Goal: Transaction & Acquisition: Purchase product/service

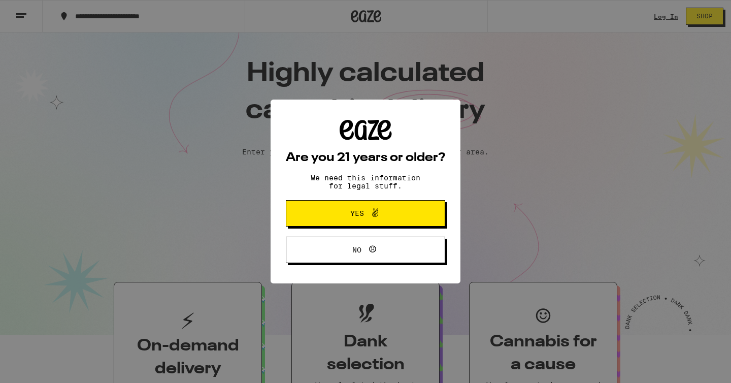
click at [388, 219] on span "Yes" at bounding box center [365, 213] width 77 height 13
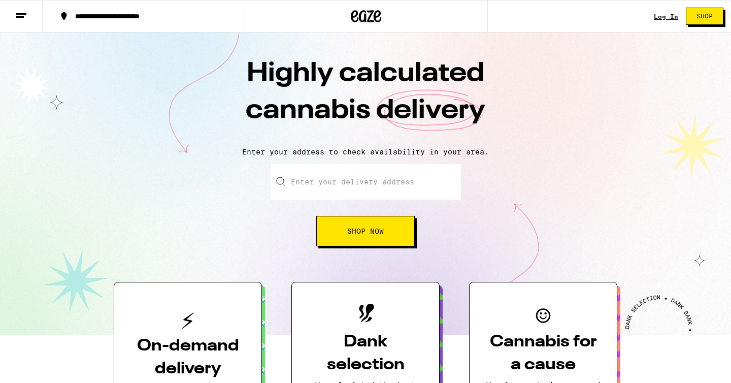
click at [667, 10] on div "Log In Shop" at bounding box center [692, 16] width 77 height 32
click at [663, 17] on link "Log In" at bounding box center [666, 16] width 24 height 7
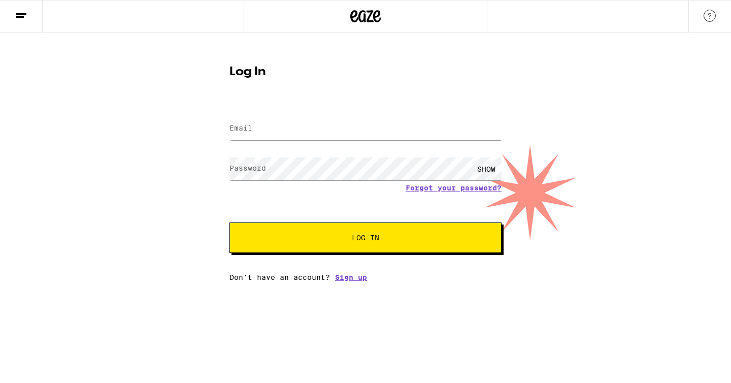
click at [341, 146] on form "Email Email Password Password SHOW Forgot your password? Log In" at bounding box center [365, 178] width 272 height 149
click at [356, 128] on input "Email" at bounding box center [365, 128] width 272 height 23
type input "lukas.garske@gmail.com"
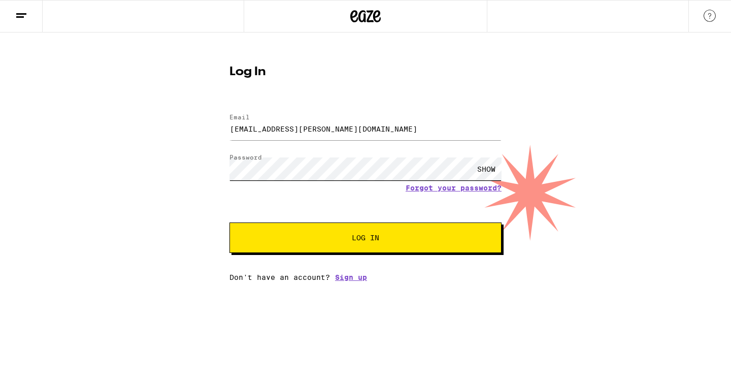
click at [229, 222] on button "Log In" at bounding box center [365, 237] width 272 height 30
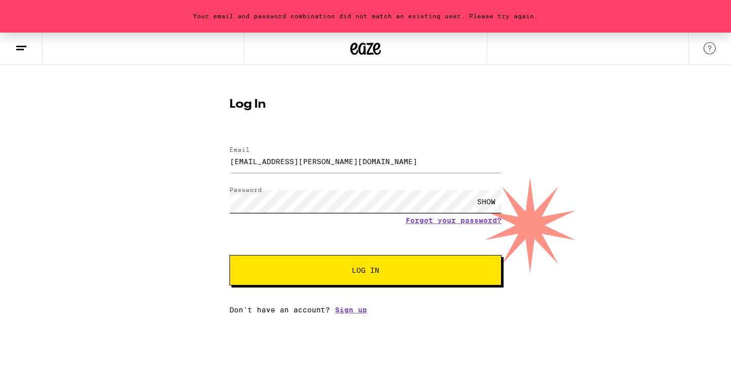
click at [229, 255] on button "Log In" at bounding box center [365, 270] width 272 height 30
click at [471, 199] on div "SHOW" at bounding box center [486, 201] width 30 height 23
click at [229, 255] on button "Log In" at bounding box center [365, 270] width 272 height 30
click at [309, 245] on form "Email Email lukas.garske@gmail.com Password Password HIDE Forgot your password?…" at bounding box center [365, 210] width 272 height 149
click at [229, 255] on button "Log In" at bounding box center [365, 270] width 272 height 30
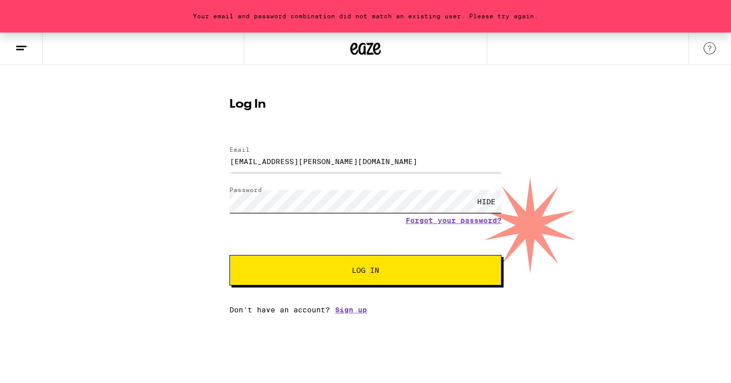
click at [229, 255] on button "Log In" at bounding box center [365, 270] width 272 height 30
click at [433, 224] on form "Email Email lukas.garske@gmail.com Password Password HIDE Forgot your password?…" at bounding box center [365, 210] width 272 height 149
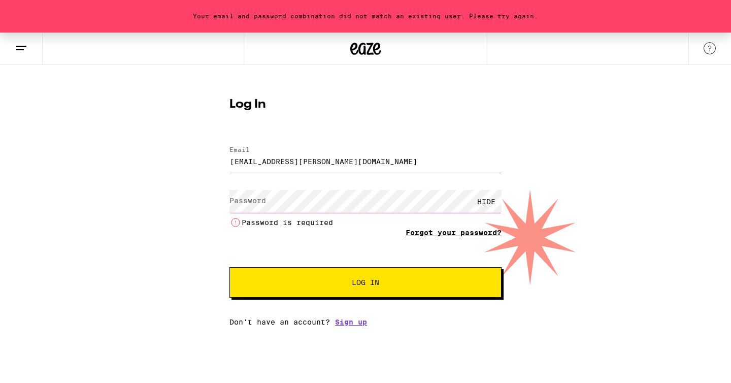
click at [442, 232] on link "Forgot your password?" at bounding box center [453, 232] width 96 height 8
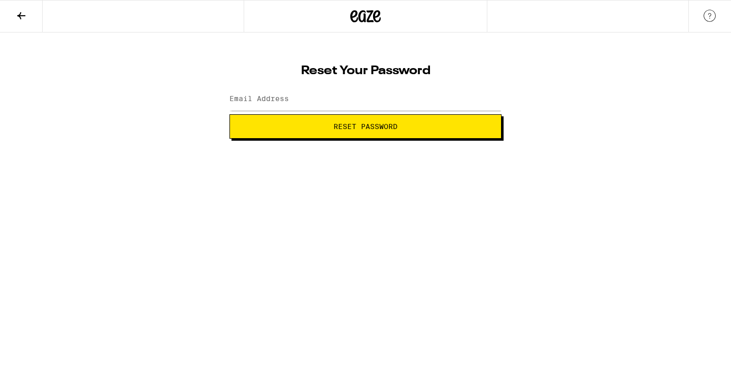
click at [378, 125] on span "Reset Password" at bounding box center [365, 126] width 64 height 7
click at [377, 95] on input "Email Address" at bounding box center [365, 99] width 272 height 23
type input "lukas.garske@gmail.com"
click at [339, 131] on button "Reset Password" at bounding box center [365, 126] width 272 height 24
click at [356, 112] on div "SHOW" at bounding box center [365, 99] width 272 height 30
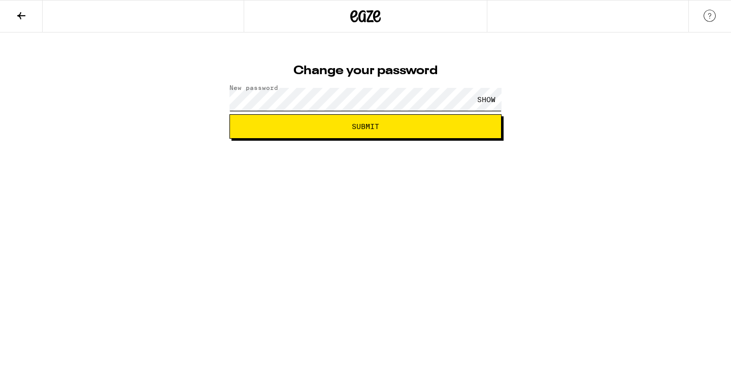
click at [229, 114] on button "Submit" at bounding box center [365, 126] width 272 height 24
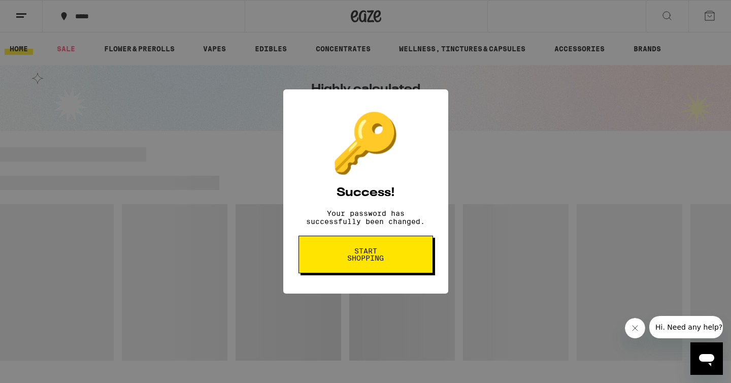
click at [400, 257] on button "Start shopping" at bounding box center [365, 254] width 134 height 38
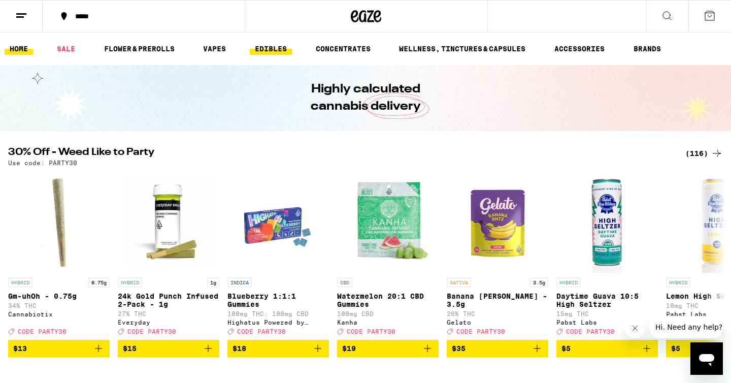
click at [258, 47] on link "EDIBLES" at bounding box center [271, 49] width 42 height 12
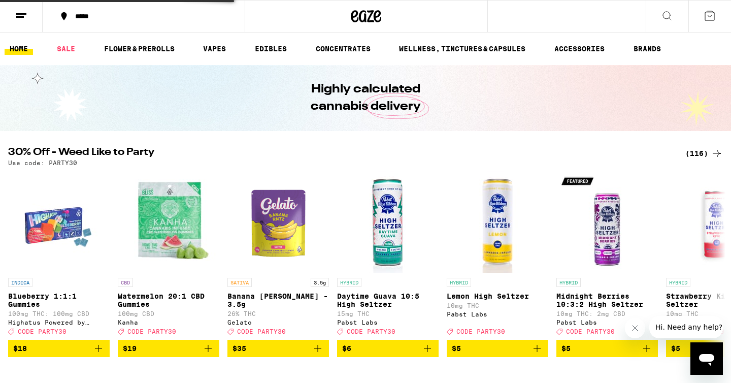
scroll to position [38, 0]
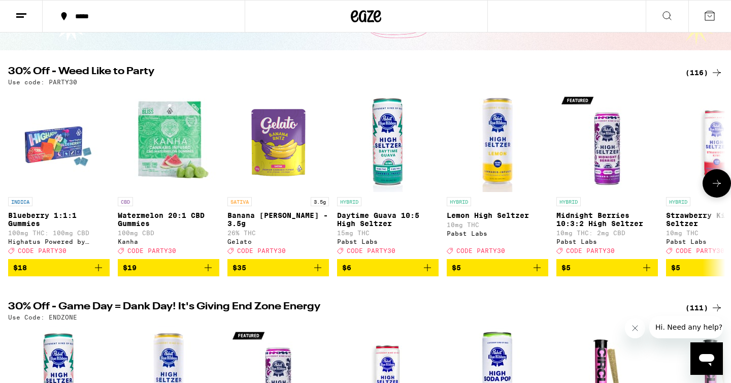
click at [210, 273] on icon "Add to bag" at bounding box center [208, 267] width 12 height 12
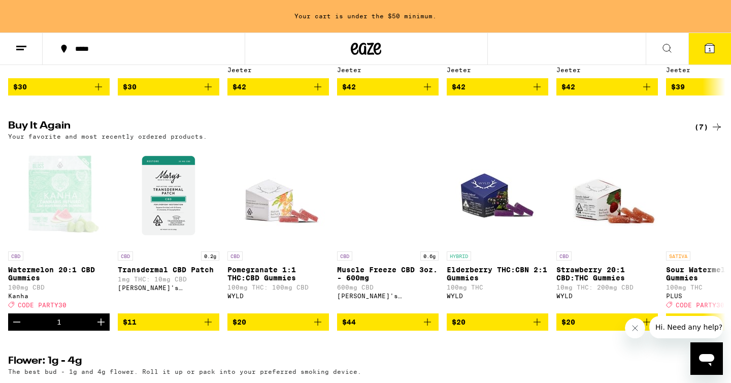
scroll to position [777, 0]
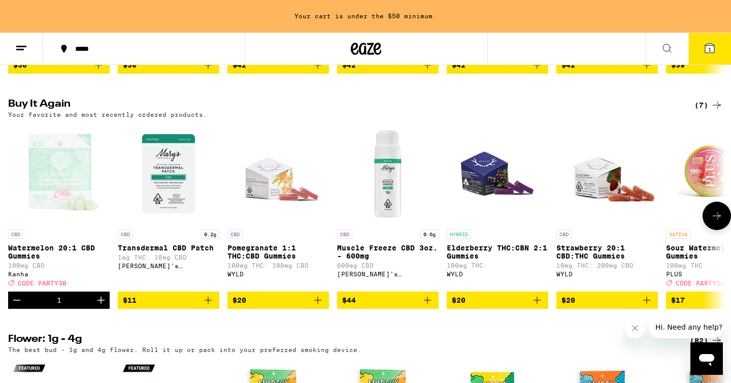
click at [209, 306] on icon "Add to bag" at bounding box center [208, 300] width 12 height 12
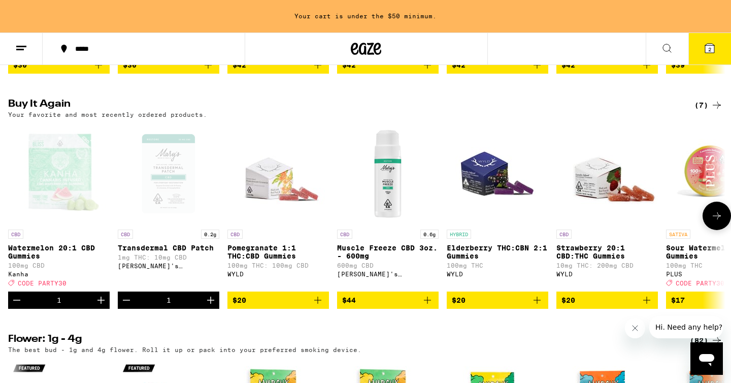
scroll to position [0, 53]
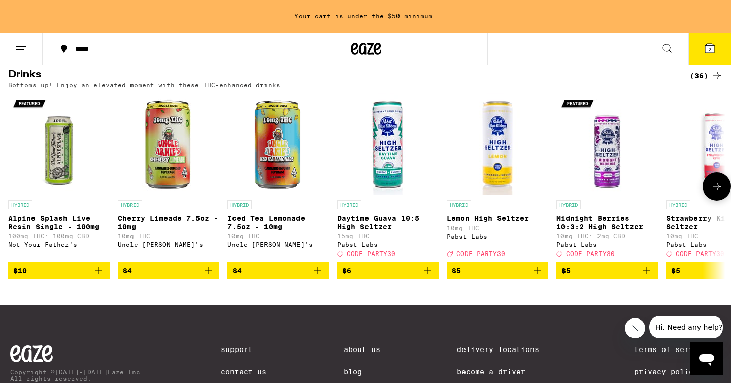
scroll to position [569, 0]
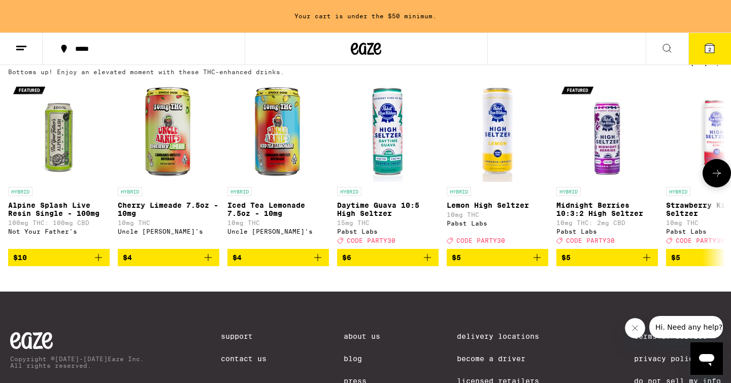
click at [710, 179] on icon at bounding box center [716, 173] width 12 height 12
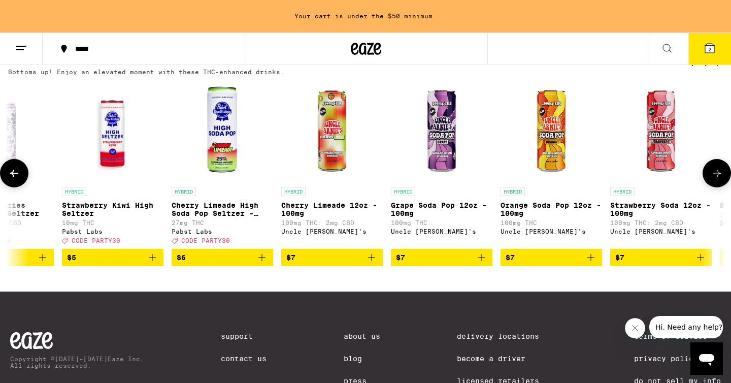
click at [711, 179] on icon at bounding box center [716, 173] width 12 height 12
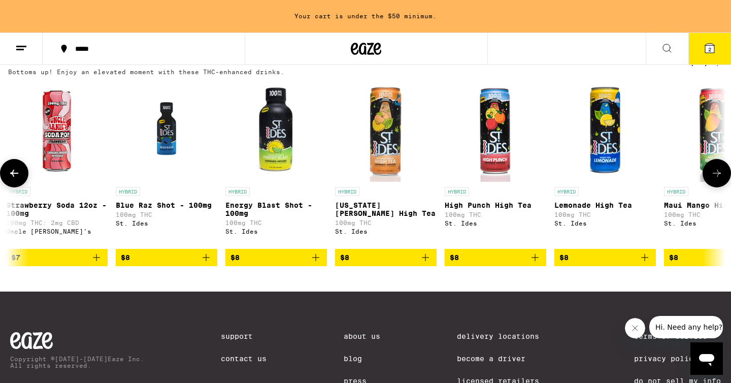
click at [711, 179] on icon at bounding box center [716, 173] width 12 height 12
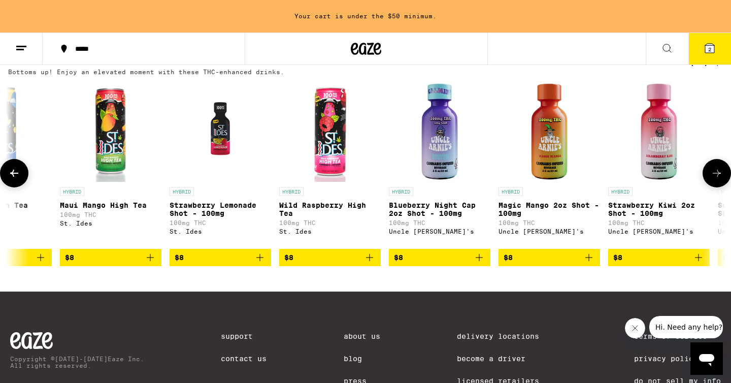
click at [711, 179] on icon at bounding box center [716, 173] width 12 height 12
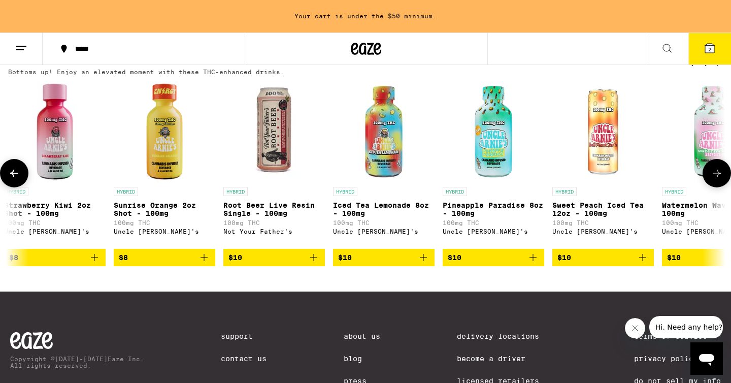
click at [711, 179] on icon at bounding box center [716, 173] width 12 height 12
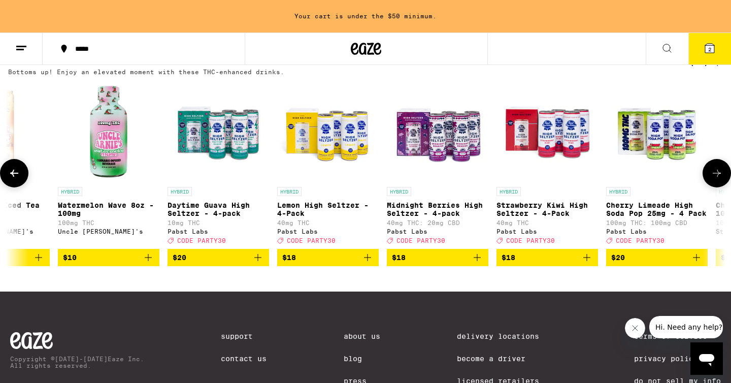
click at [711, 179] on icon at bounding box center [716, 173] width 12 height 12
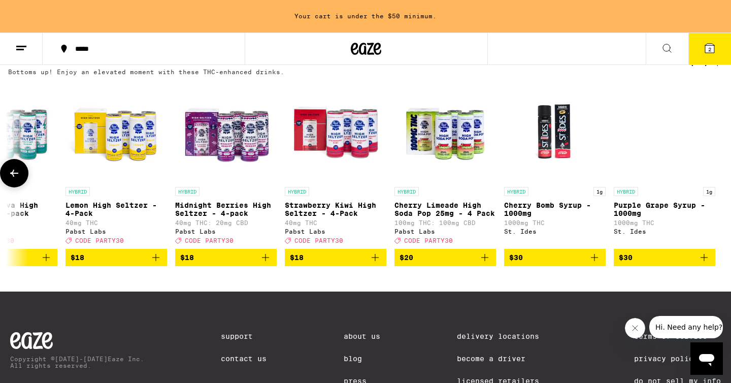
scroll to position [0, 3231]
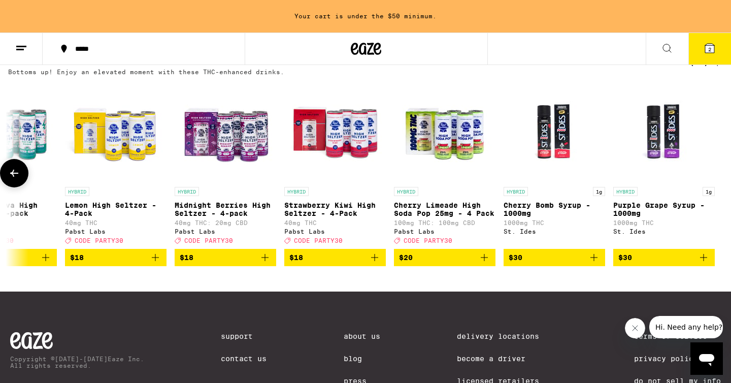
click at [711, 187] on div at bounding box center [716, 173] width 28 height 28
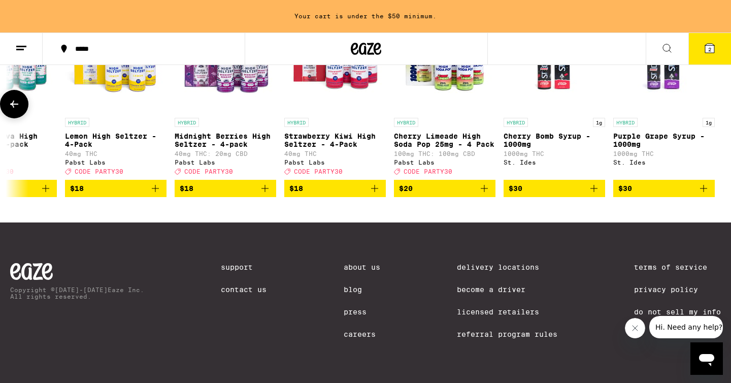
scroll to position [0, 0]
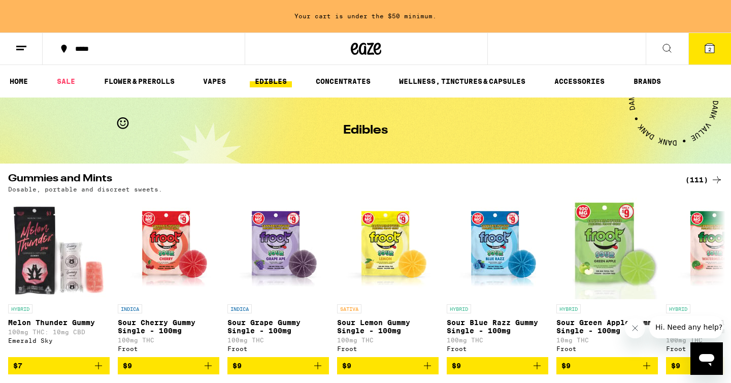
click at [100, 46] on div "*****" at bounding box center [149, 48] width 159 height 7
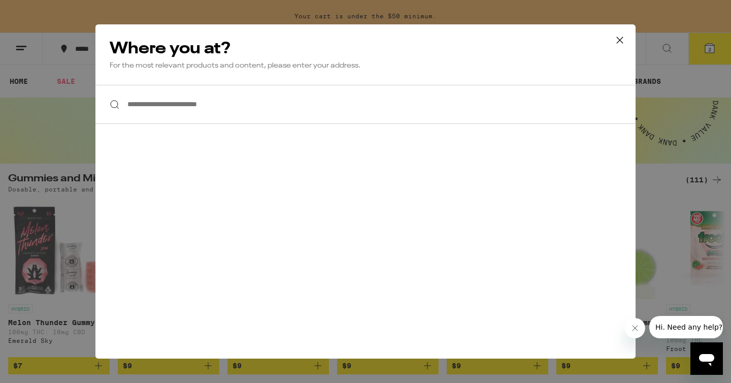
click at [218, 110] on input "**********" at bounding box center [365, 104] width 540 height 39
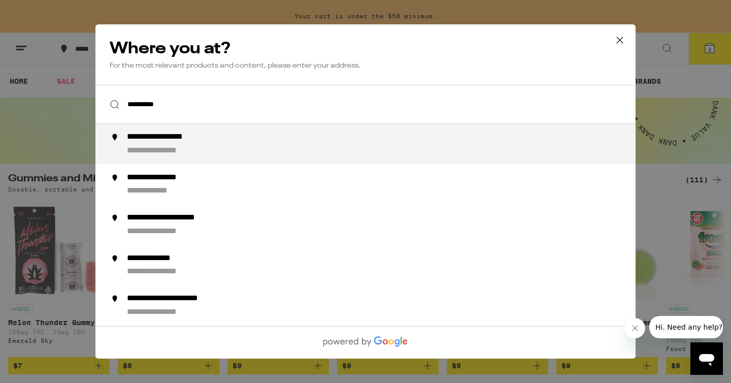
click at [236, 147] on div "**********" at bounding box center [386, 144] width 518 height 24
type input "**********"
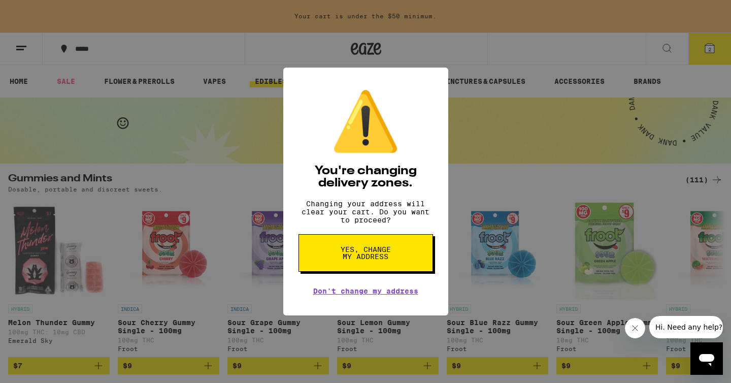
click at [379, 269] on button "Yes, change my address" at bounding box center [365, 253] width 134 height 38
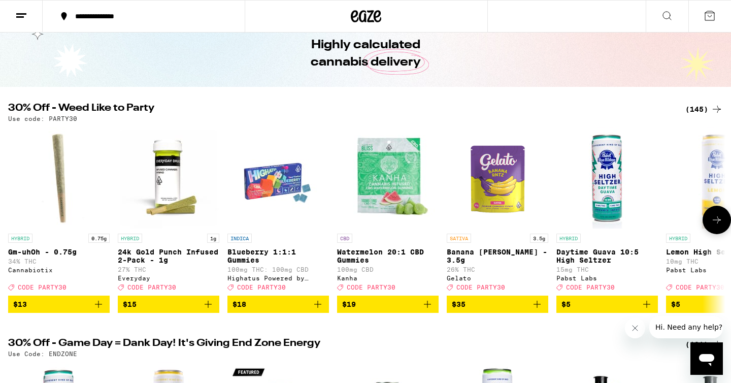
scroll to position [54, 0]
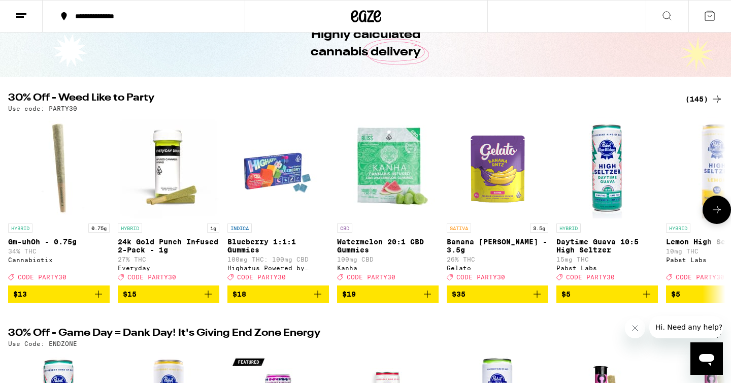
click at [425, 300] on icon "Add to bag" at bounding box center [427, 294] width 12 height 12
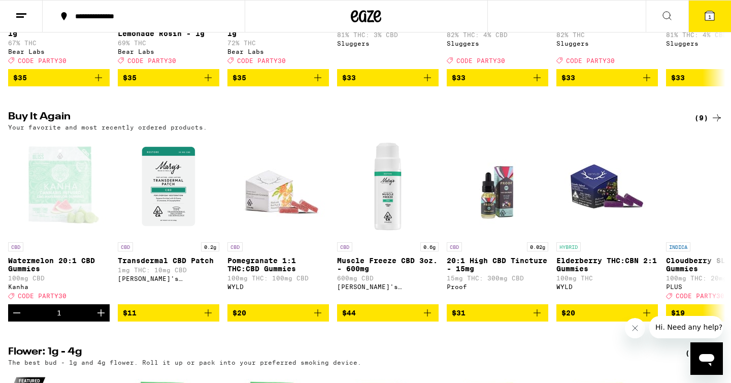
scroll to position [970, 0]
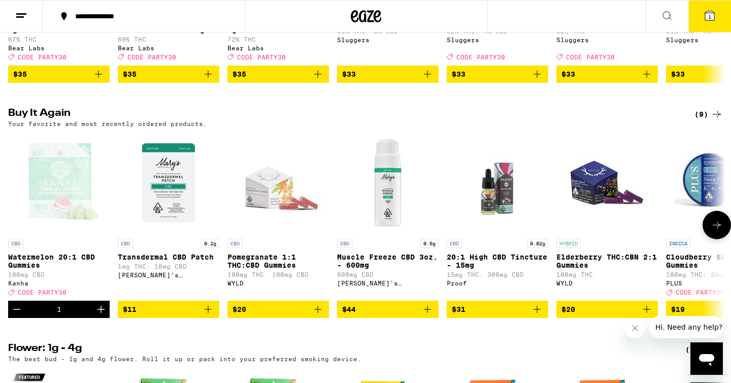
click at [209, 315] on icon "Add to bag" at bounding box center [208, 309] width 12 height 12
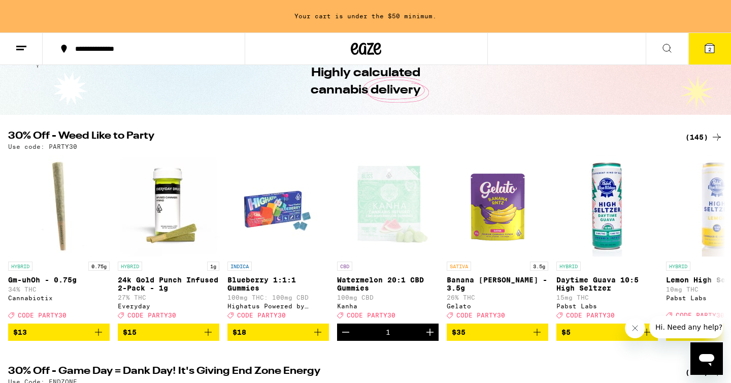
scroll to position [0, 0]
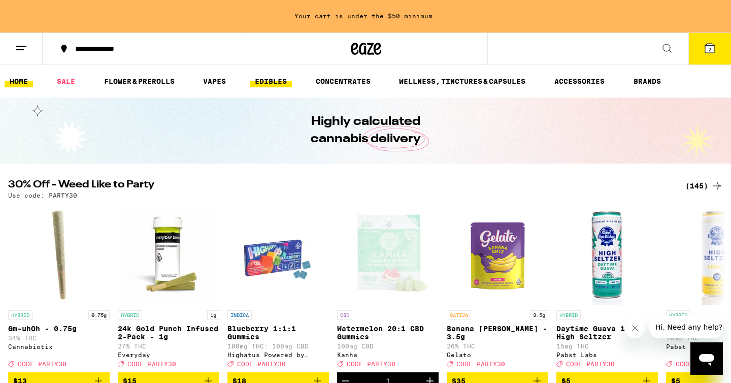
click at [257, 83] on link "EDIBLES" at bounding box center [271, 81] width 42 height 12
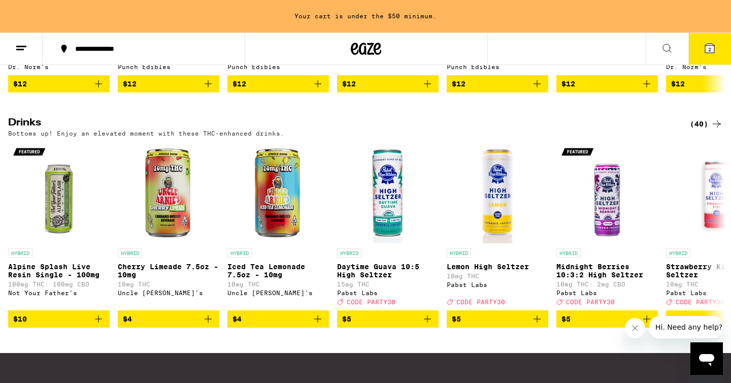
scroll to position [511, 0]
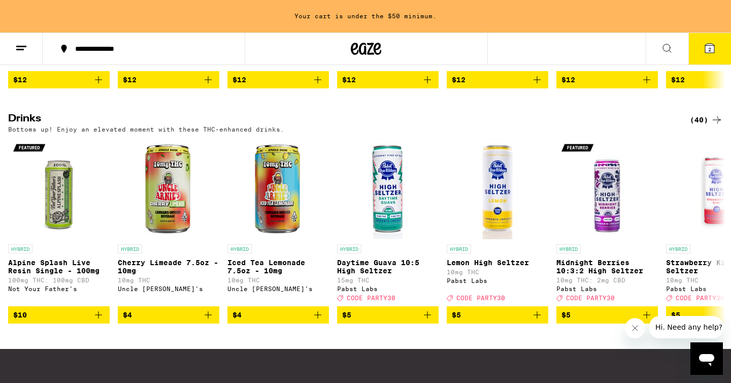
click at [718, 126] on icon at bounding box center [716, 120] width 12 height 12
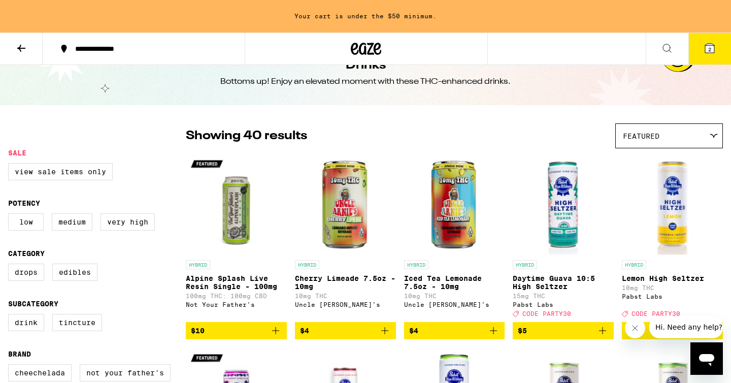
scroll to position [27, 0]
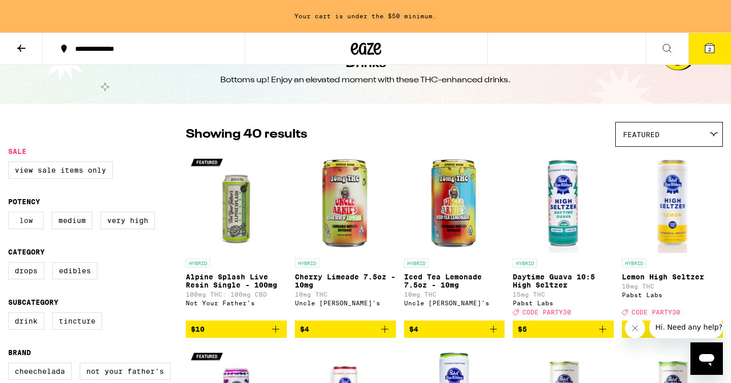
click at [22, 229] on label "Low" at bounding box center [26, 220] width 36 height 17
click at [11, 214] on input "Low" at bounding box center [10, 213] width 1 height 1
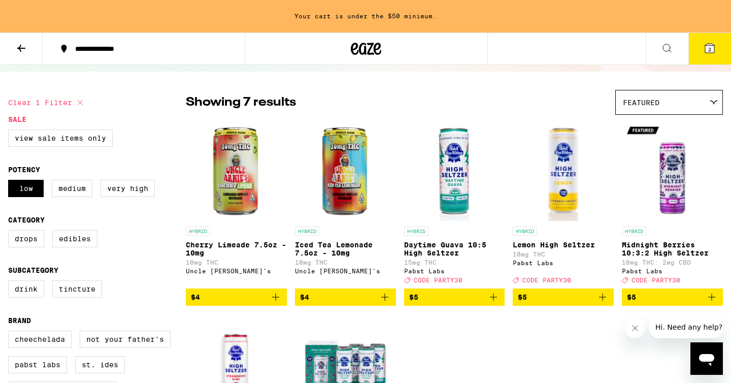
scroll to position [70, 0]
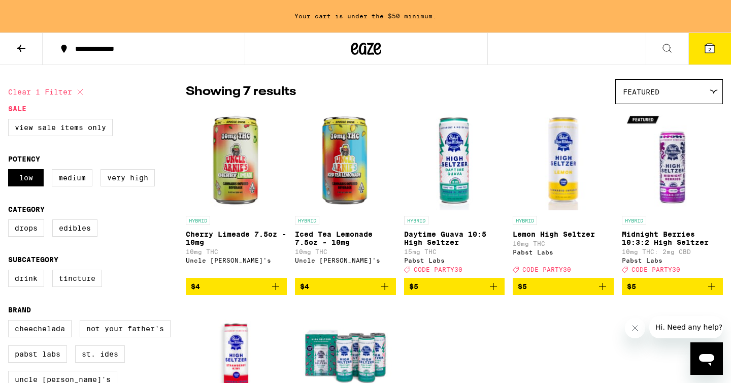
checkbox input "false"
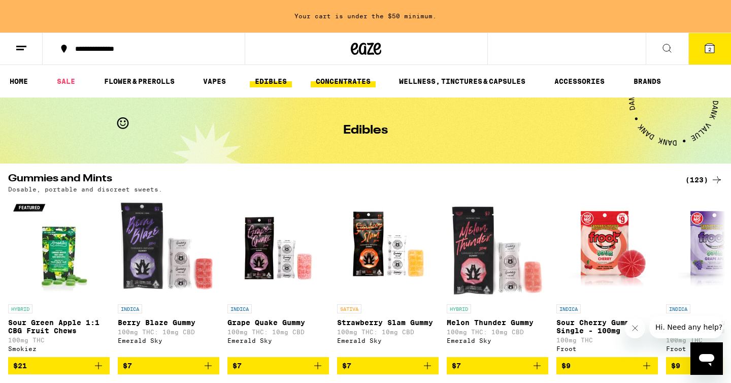
click at [361, 84] on link "CONCENTRATES" at bounding box center [343, 81] width 65 height 12
click at [446, 73] on ul "HOME SALE FLOWER & PREROLLS VAPES EDIBLES CONCENTRATES WELLNESS, TINCTURES & CA…" at bounding box center [365, 81] width 731 height 32
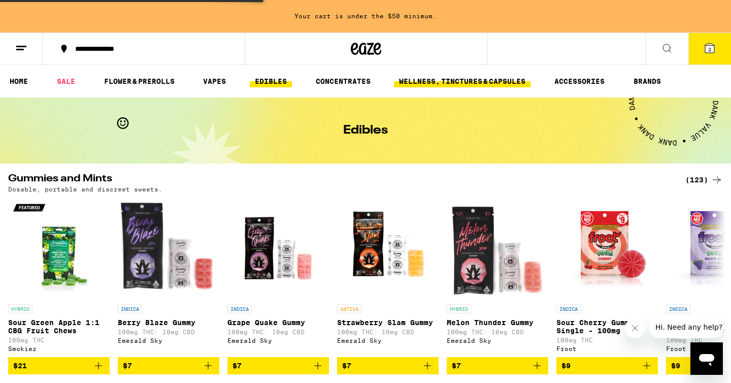
click at [460, 83] on link "WELLNESS, TINCTURES & CAPSULES" at bounding box center [462, 81] width 136 height 12
click at [490, 83] on link "WELLNESS, TINCTURES & CAPSULES" at bounding box center [462, 81] width 136 height 12
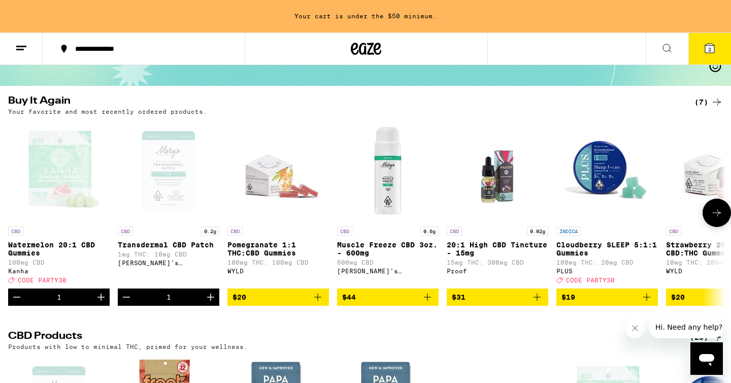
click at [538, 301] on icon "Add to bag" at bounding box center [537, 297] width 12 height 12
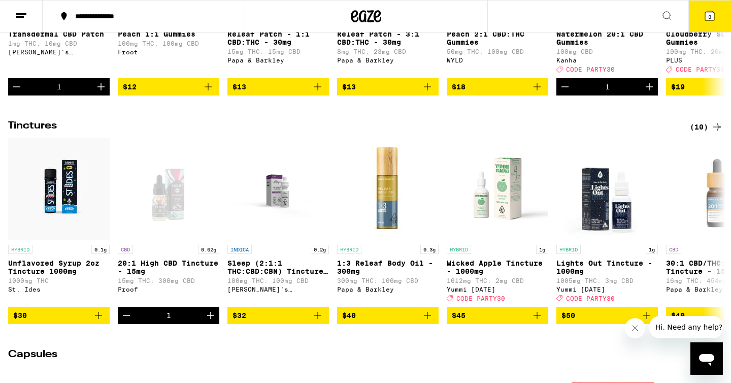
scroll to position [495, 0]
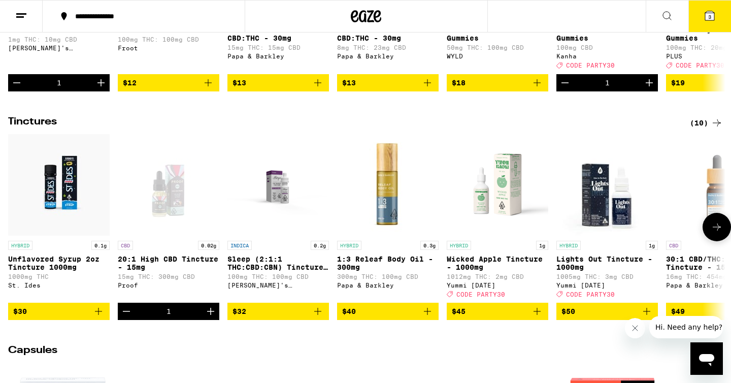
click at [714, 233] on icon at bounding box center [716, 227] width 12 height 12
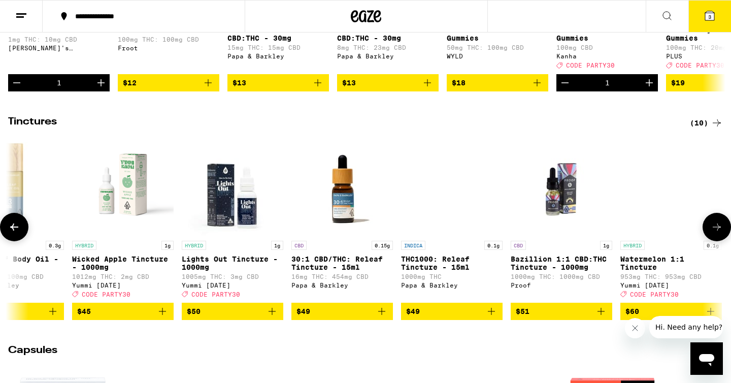
scroll to position [0, 382]
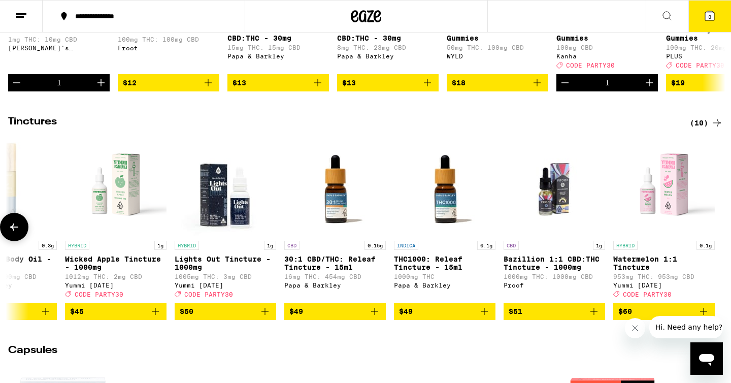
click at [378, 317] on icon "Add to bag" at bounding box center [374, 311] width 12 height 12
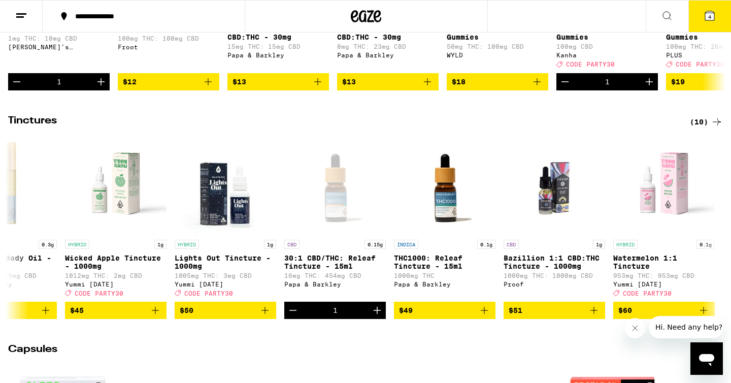
scroll to position [227, 0]
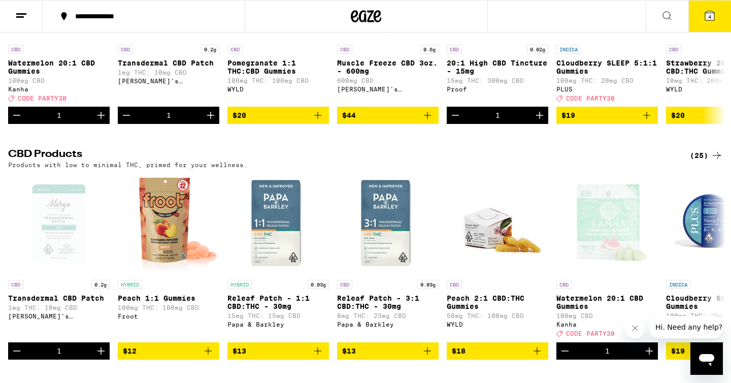
click at [722, 8] on button "4" at bounding box center [709, 16] width 43 height 31
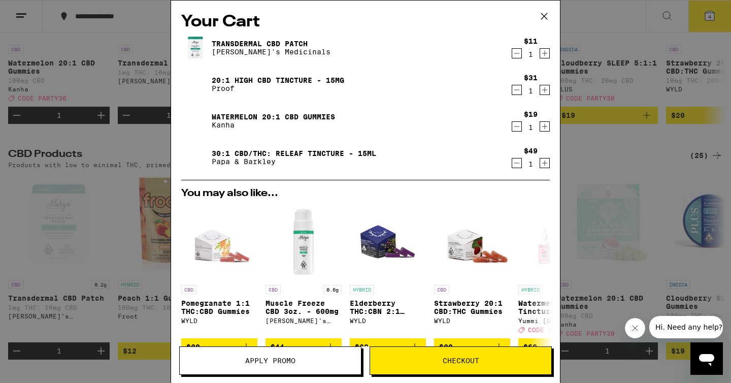
click at [516, 92] on icon "Decrement" at bounding box center [516, 90] width 9 height 12
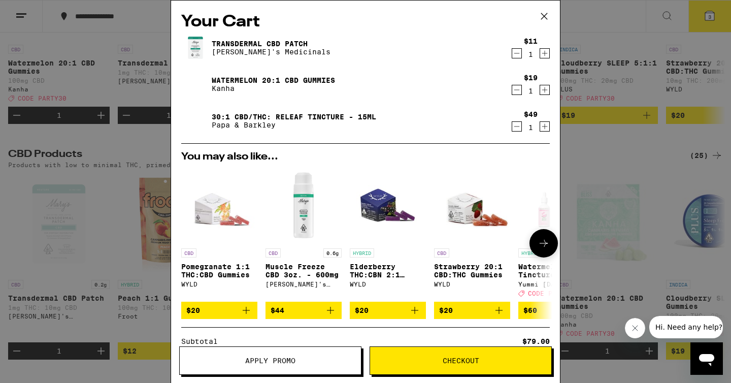
click at [246, 313] on icon "Add to bag" at bounding box center [246, 310] width 12 height 12
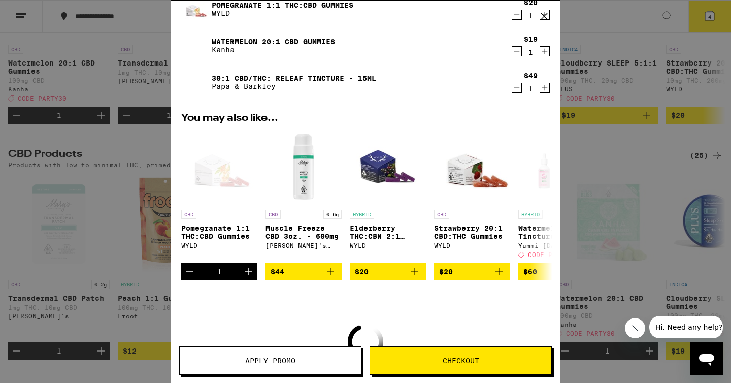
scroll to position [79, 0]
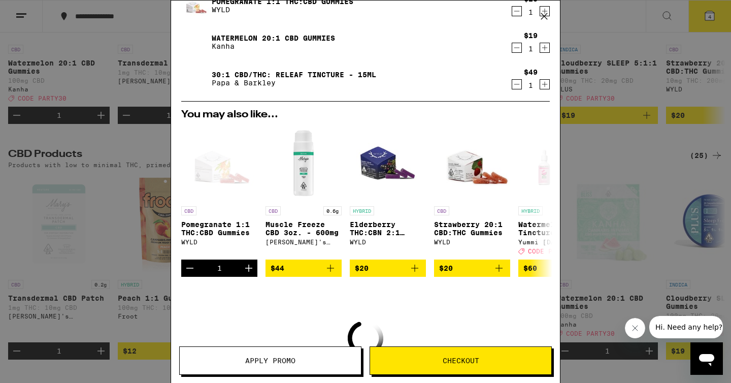
click at [462, 361] on span "Checkout" at bounding box center [460, 360] width 37 height 7
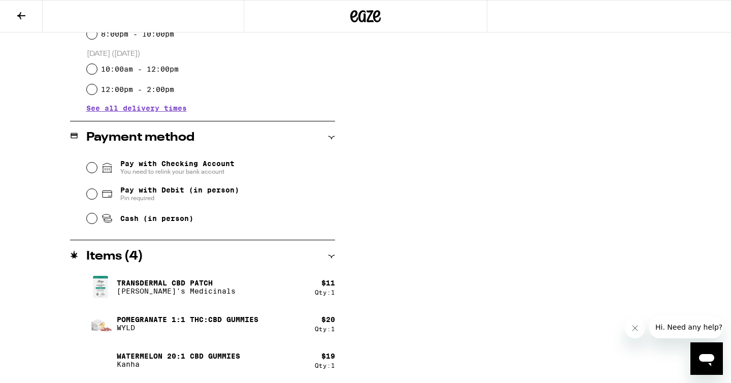
scroll to position [357, 0]
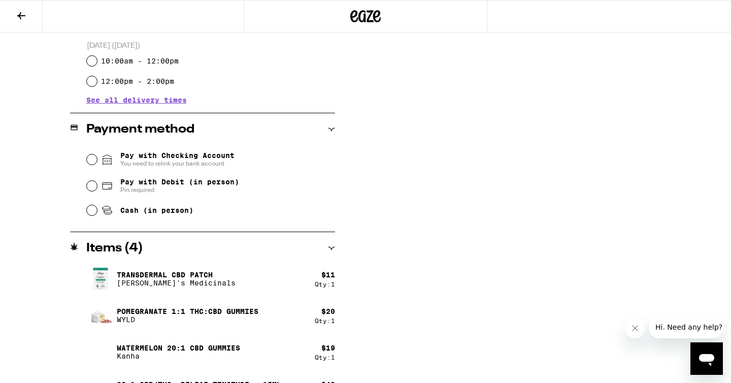
click at [189, 185] on span "Pay with Debit (in person)" at bounding box center [179, 182] width 119 height 8
click at [97, 185] on input "Pay with Debit (in person) Pin required" at bounding box center [92, 186] width 10 height 10
radio input "true"
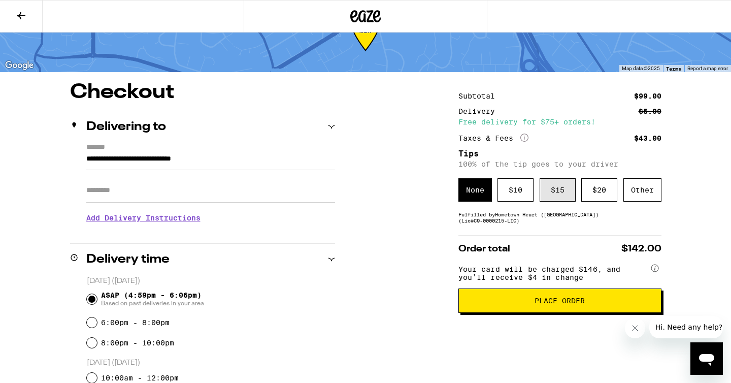
scroll to position [45, 0]
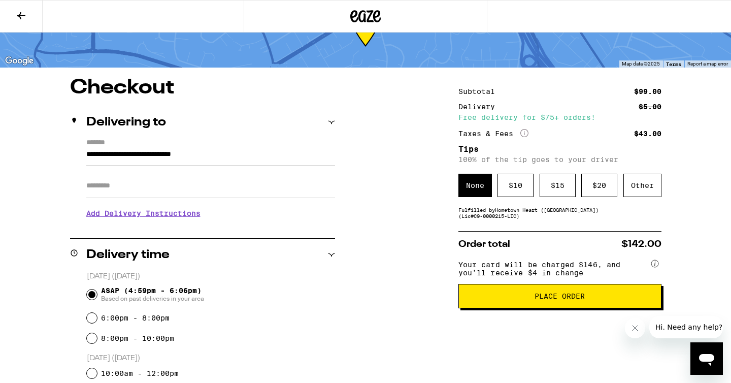
click at [557, 299] on span "Place Order" at bounding box center [559, 295] width 50 height 7
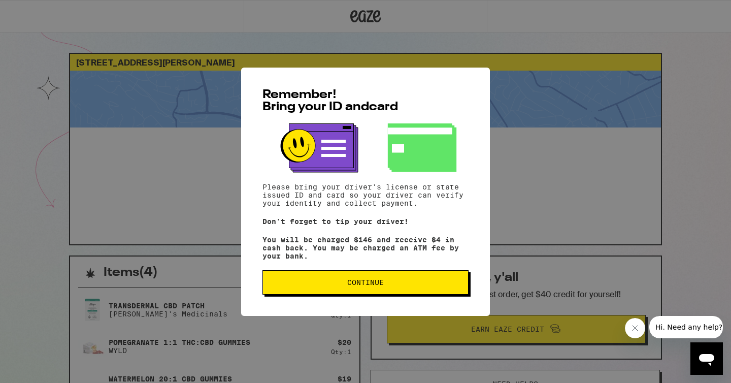
click at [404, 284] on span "Continue" at bounding box center [365, 282] width 189 height 7
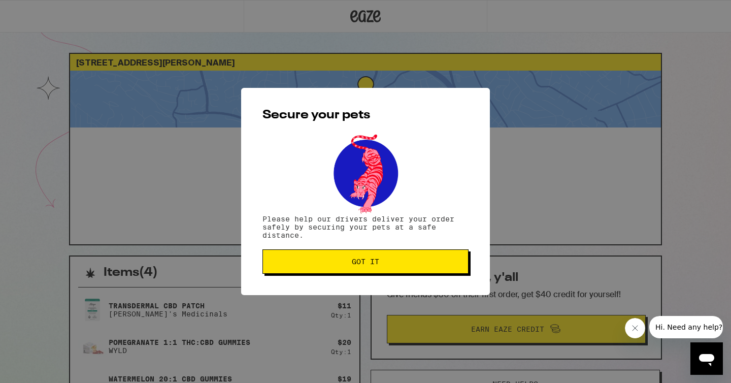
click at [376, 277] on div "Secure your pets Please help our drivers deliver your order safely by securing …" at bounding box center [365, 191] width 249 height 207
click at [387, 265] on span "Got it" at bounding box center [365, 261] width 189 height 7
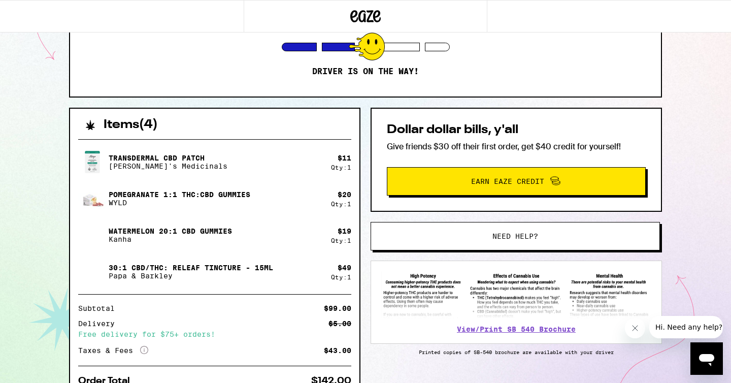
scroll to position [196, 0]
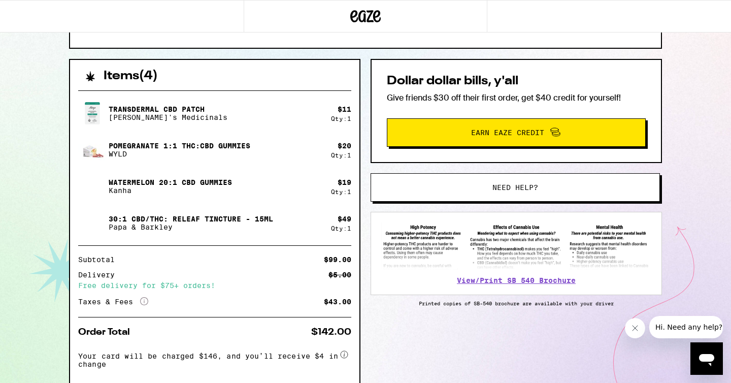
click at [328, 304] on div "$43.00" at bounding box center [337, 301] width 27 height 7
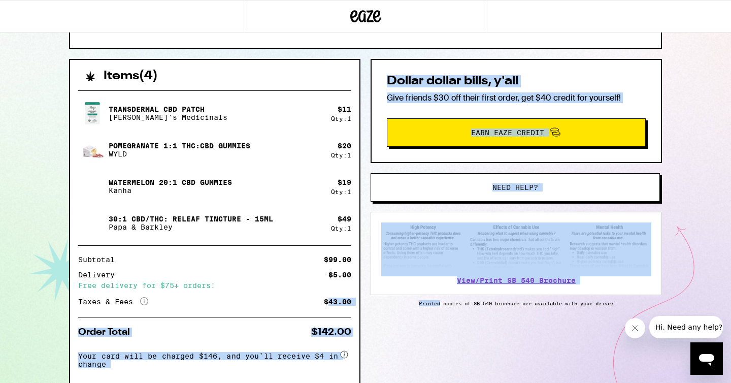
drag, startPoint x: 328, startPoint y: 304, endPoint x: 366, endPoint y: 304, distance: 37.6
click at [366, 304] on div "Items ( 4 ) Transdermal CBD Patch Mary's Medicinals $ 11 Qty: 1 Pomegranate 1:1…" at bounding box center [365, 245] width 593 height 373
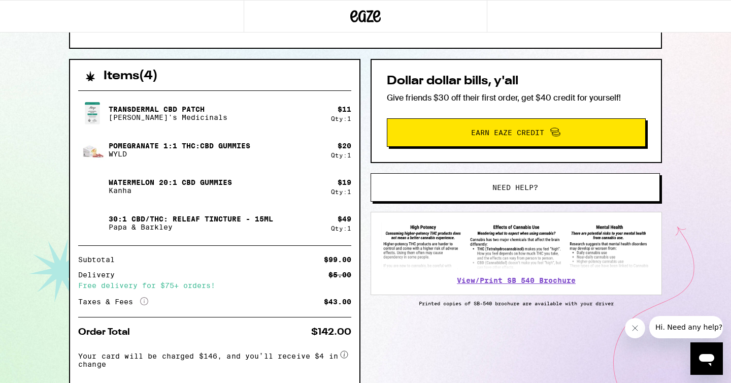
click at [450, 352] on div "Items ( 4 ) Transdermal CBD Patch Mary's Medicinals $ 11 Qty: 1 Pomegranate 1:1…" at bounding box center [365, 245] width 593 height 373
